Goal: Transaction & Acquisition: Purchase product/service

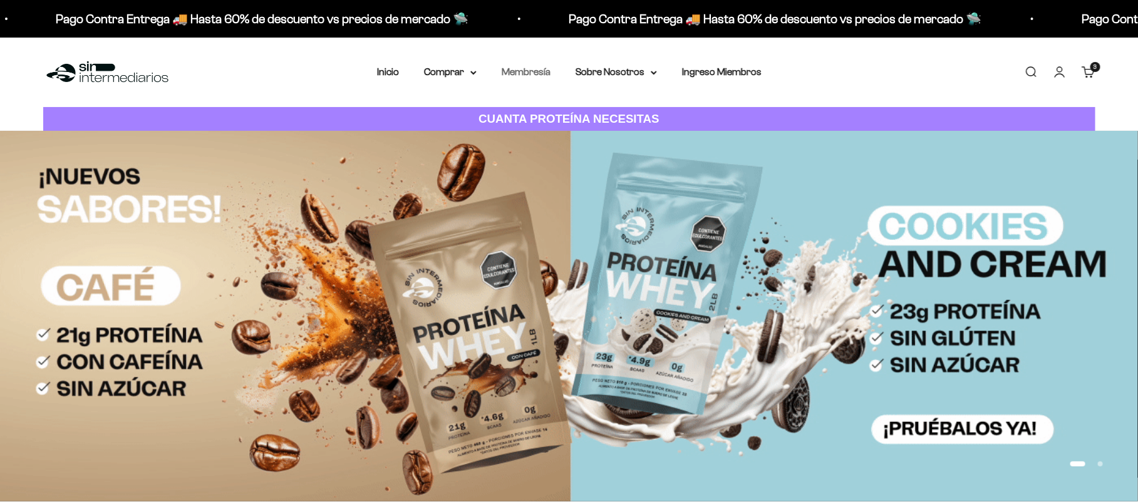
click at [518, 71] on link "Membresía" at bounding box center [526, 71] width 49 height 11
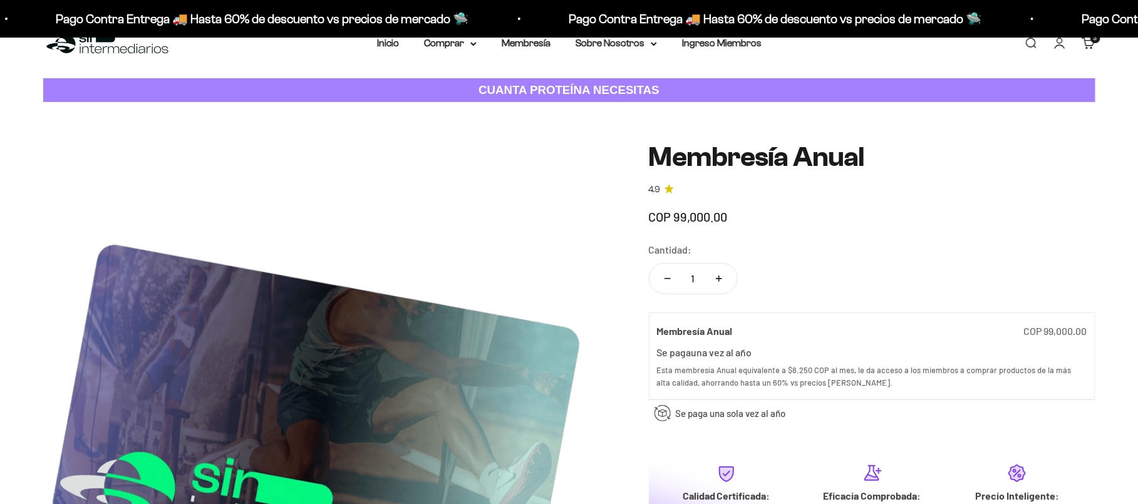
scroll to position [31, 0]
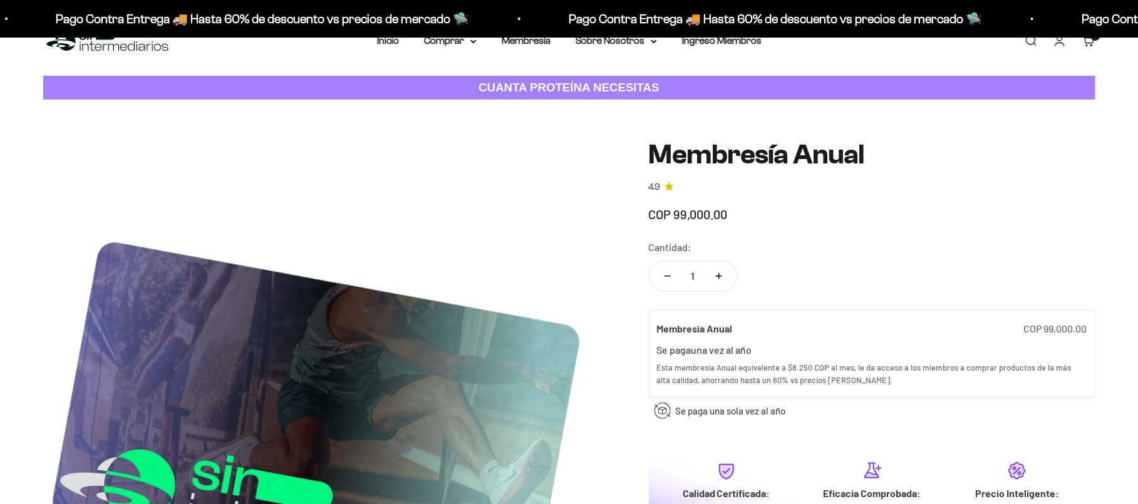
click at [682, 215] on span "COP 99,000.00" at bounding box center [688, 214] width 79 height 15
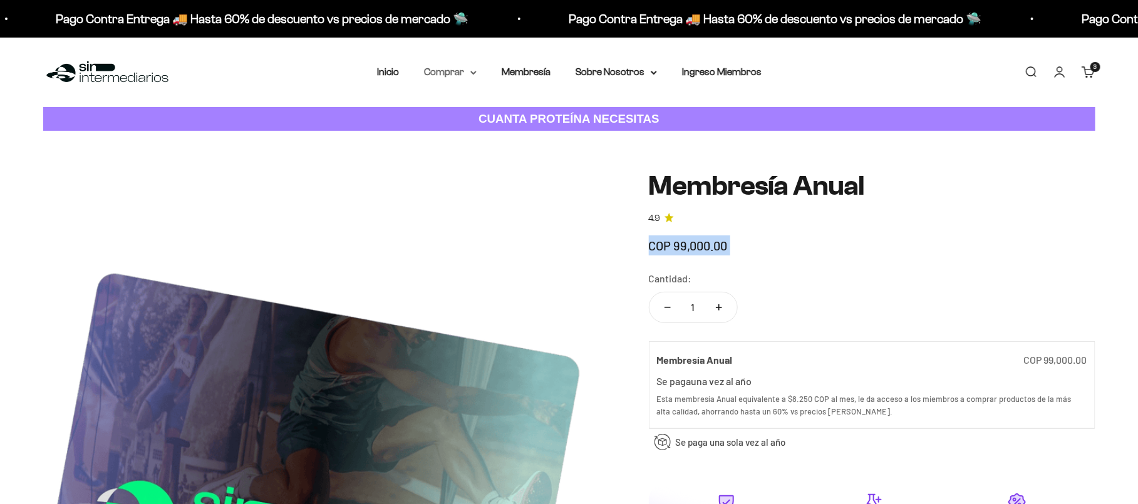
click at [474, 68] on summary "Comprar" at bounding box center [450, 72] width 53 height 16
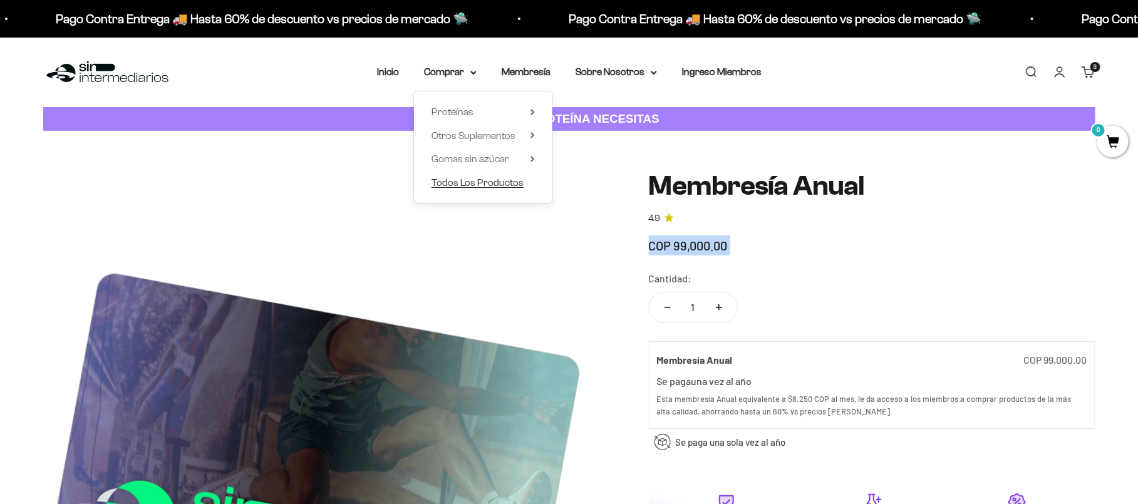
click at [481, 187] on span "Todos Los Productos" at bounding box center [478, 182] width 92 height 11
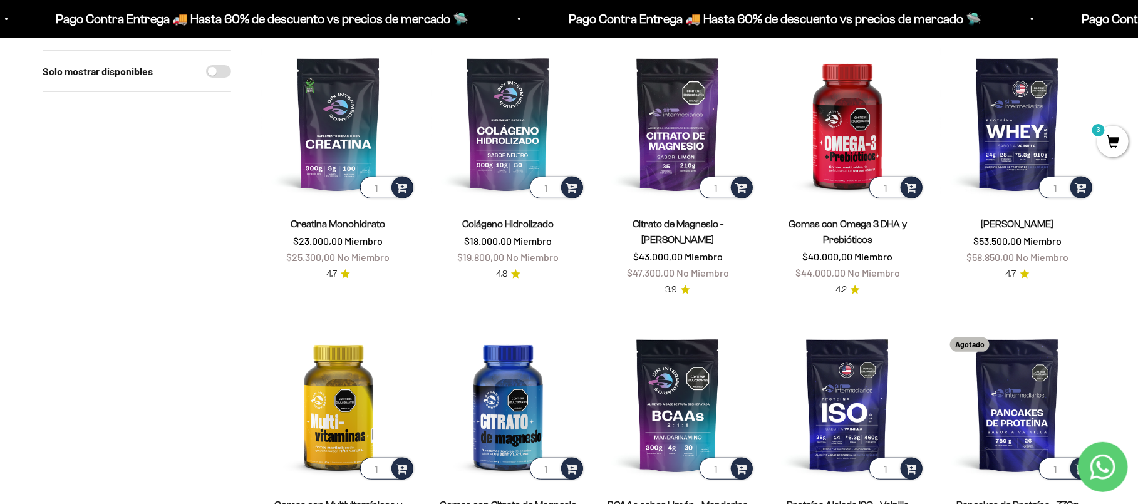
scroll to position [152, 0]
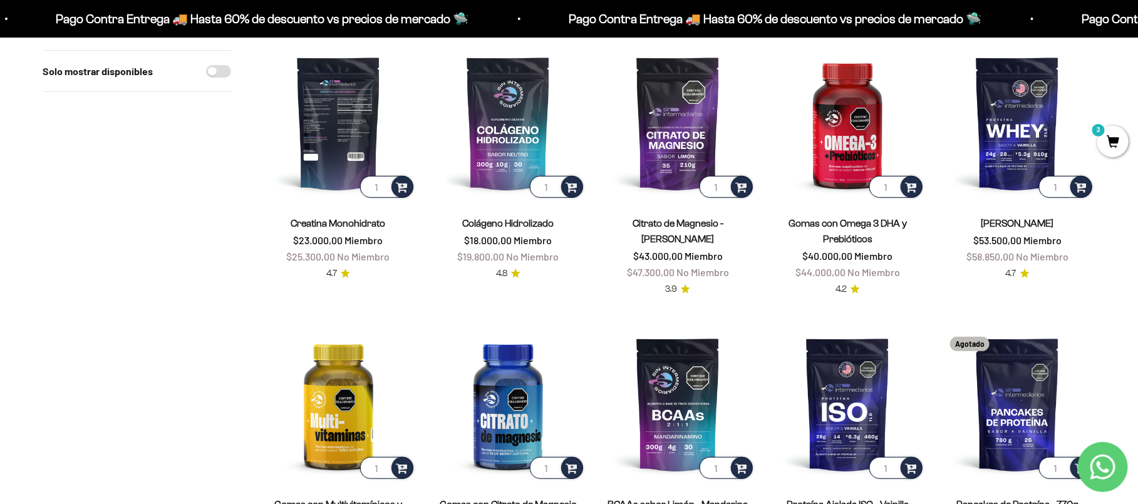
click at [339, 118] on img at bounding box center [338, 123] width 155 height 155
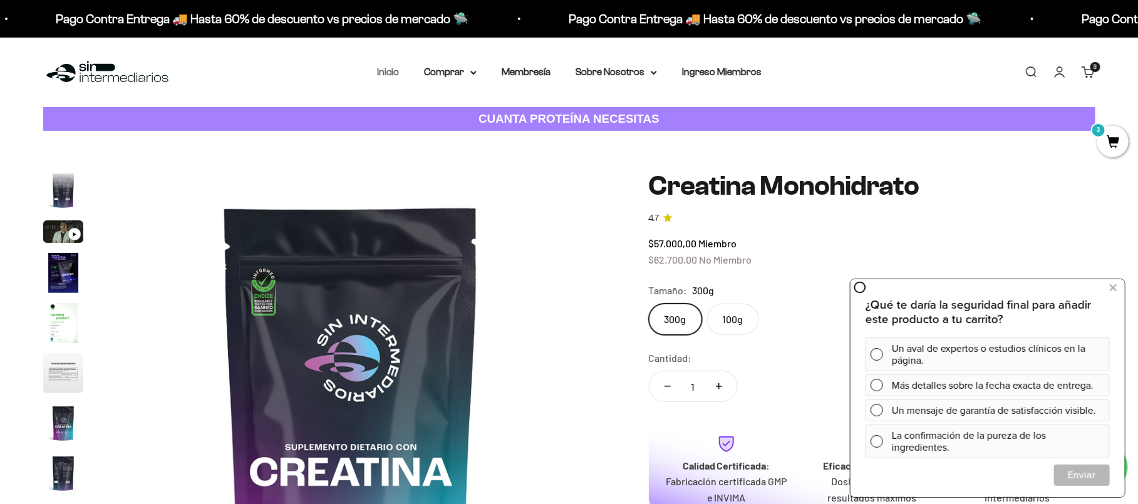
click at [391, 73] on link "Inicio" at bounding box center [388, 71] width 22 height 11
